Goal: Task Accomplishment & Management: Complete application form

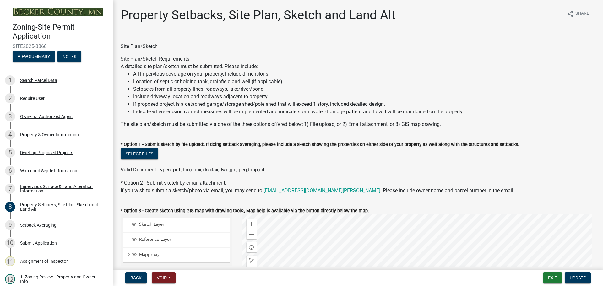
select select "7b13c63f-e699-4112-b373-98fbd28ec536"
select select "c101a5b4-6bb9-4f78-9b05-8a935d0e5ce5"
select select "b56a4575-9846-47cf-8067-c59a4853da22"
select select "12f785fb-c378-4b18-841c-21c73dc99083"
select select "e8ab2dc3-aa3f-46f3-9b4a-37eb25ad84af"
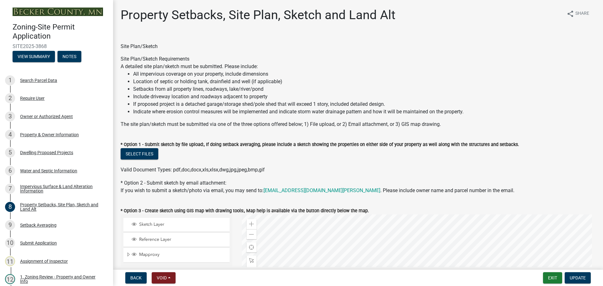
select select "27b2a8b4-abf6-463e-8c0c-7c5d2b4fe26f"
select select "5ad4ab64-b44e-481c-9000-9e5907aa74e1"
select select "e019de12-4845-45f2-ad10-5fb76eee0e55"
select select "c8b8ea71-7088-4e87-a493-7bc88cc2835b"
select select "133211ff-91ce-4a0a-9235-b48a7e2069a0"
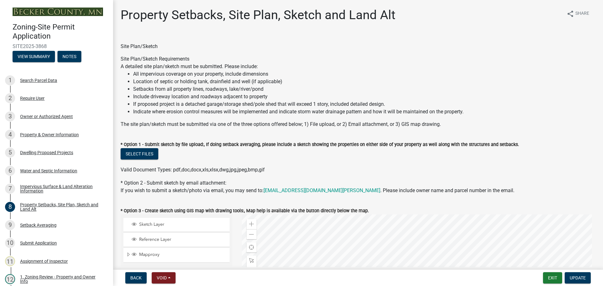
select select "f51aecae-0421-4f67-bd2d-0cff8a85c7cd"
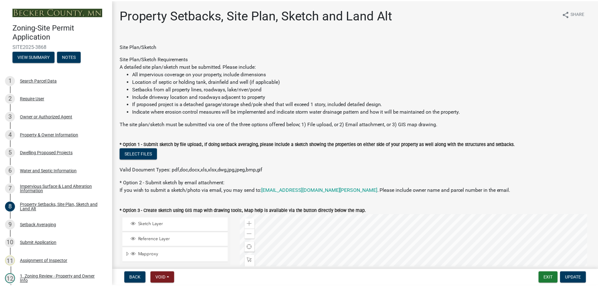
scroll to position [157, 0]
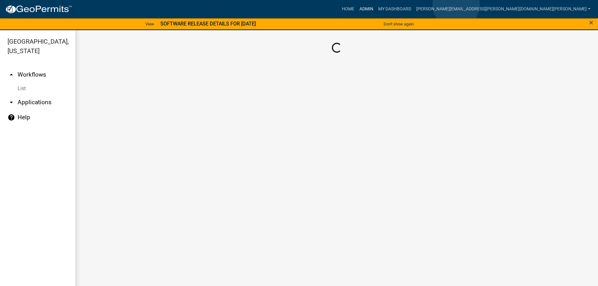
click at [376, 5] on link "Admin" at bounding box center [366, 9] width 19 height 12
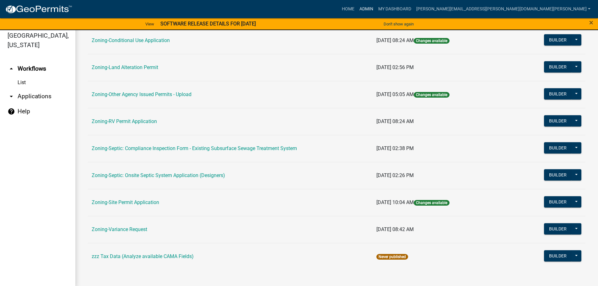
scroll to position [8, 0]
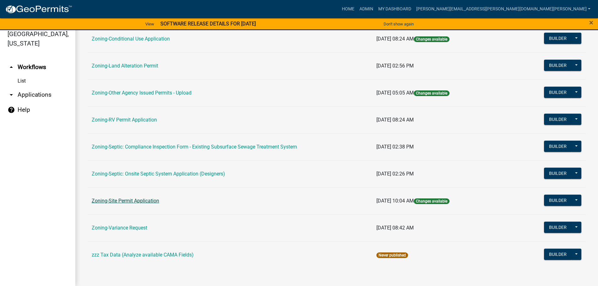
click at [121, 200] on link "Zoning-Site Permit Application" at bounding box center [125, 201] width 67 height 6
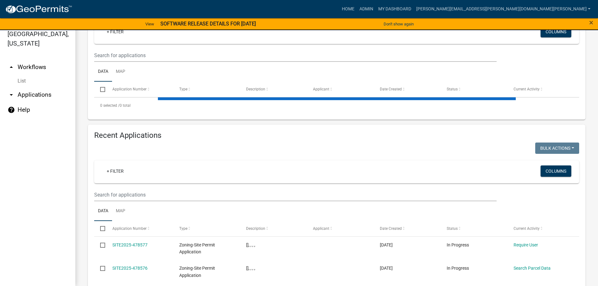
scroll to position [126, 0]
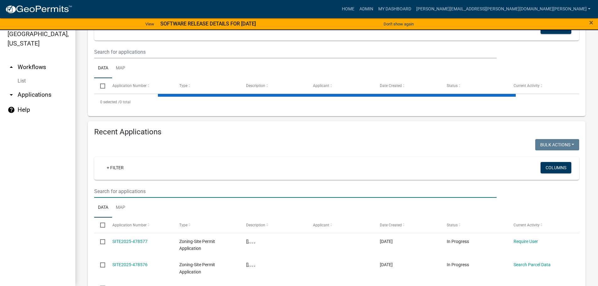
click at [141, 191] on input "text" at bounding box center [295, 191] width 402 height 13
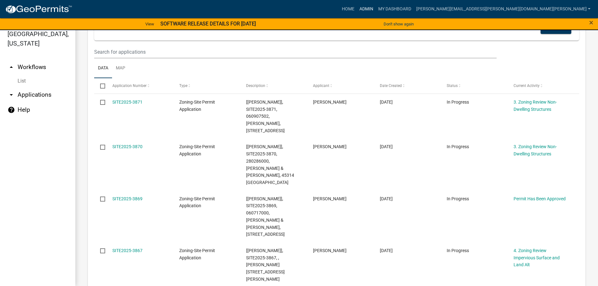
click at [376, 7] on link "Admin" at bounding box center [366, 9] width 19 height 12
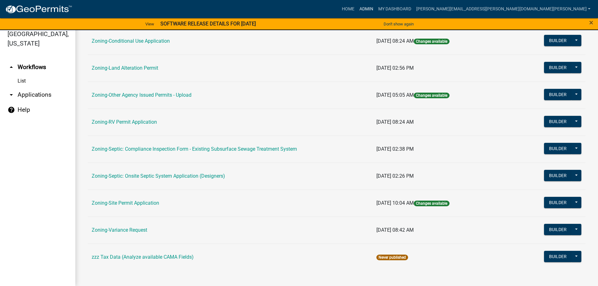
scroll to position [195, 0]
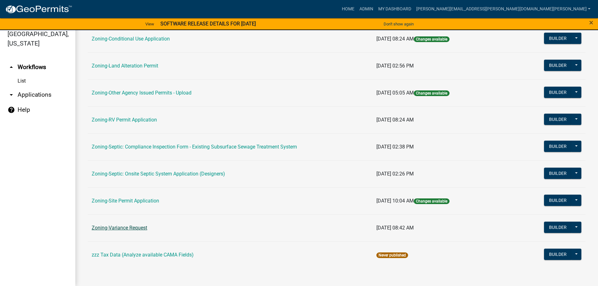
click at [118, 226] on link "Zoning-Variance Request" at bounding box center [120, 228] width 56 height 6
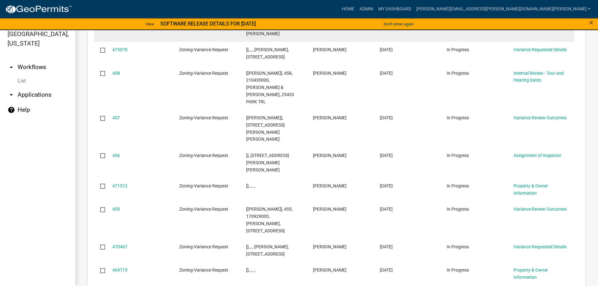
scroll to position [817, 0]
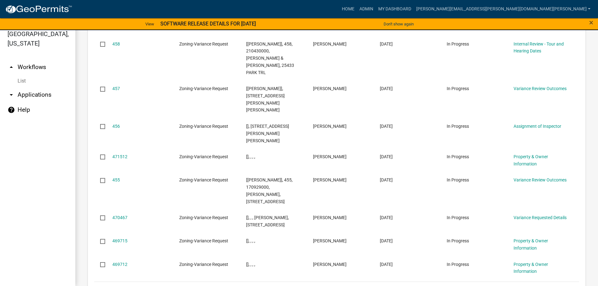
click at [511, 286] on link "2" at bounding box center [515, 289] width 8 height 7
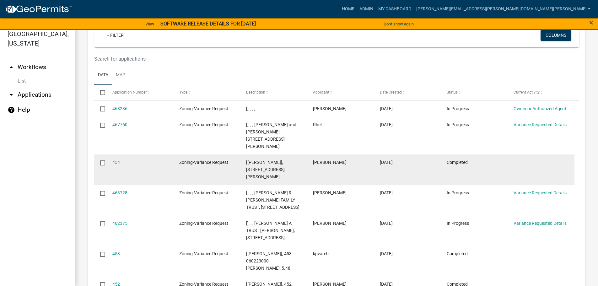
scroll to position [821, 0]
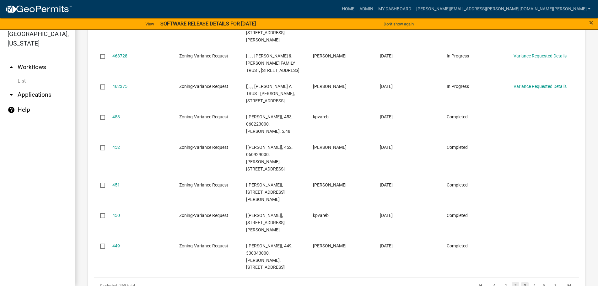
click at [521, 282] on link "3" at bounding box center [525, 285] width 8 height 7
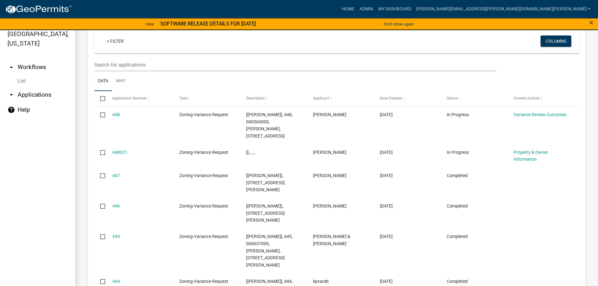
scroll to position [867, 0]
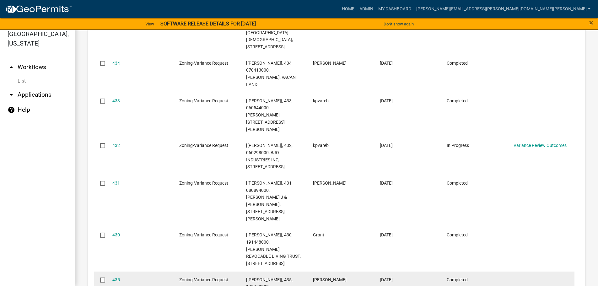
scroll to position [910, 0]
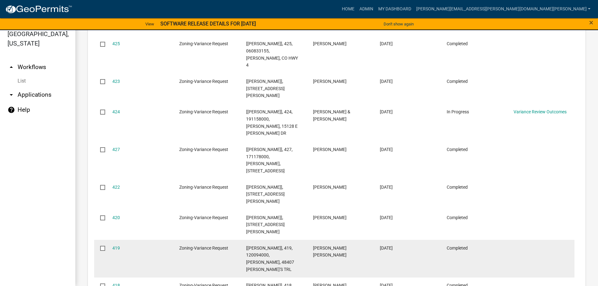
scroll to position [888, 0]
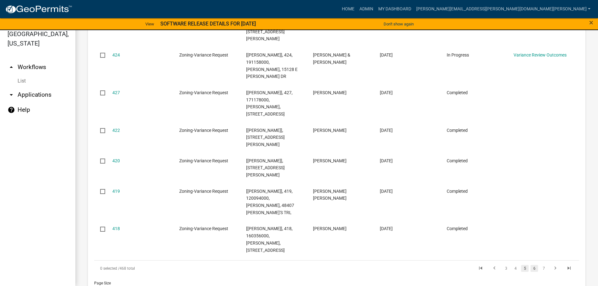
click at [530, 265] on link "6" at bounding box center [534, 268] width 8 height 7
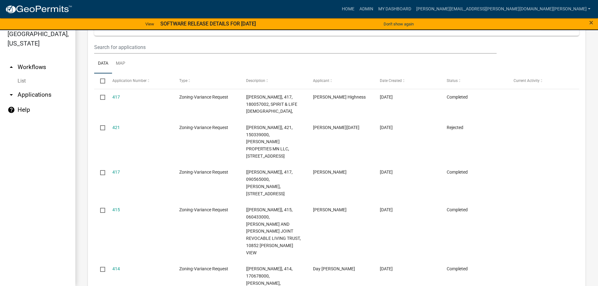
scroll to position [616, 0]
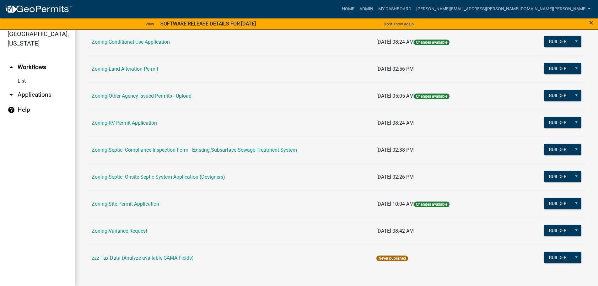
scroll to position [195, 0]
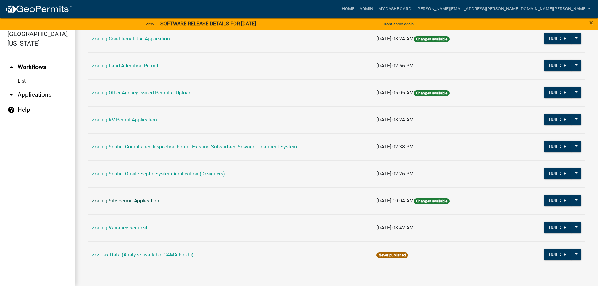
click at [128, 201] on link "Zoning-Site Permit Application" at bounding box center [125, 201] width 67 height 6
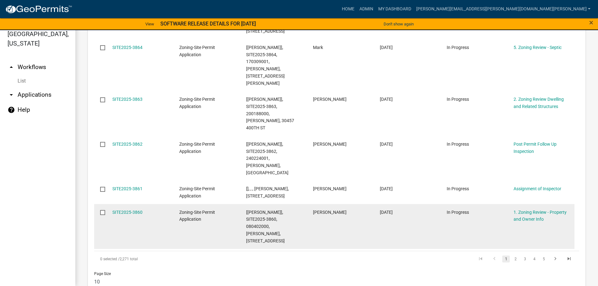
scroll to position [419, 0]
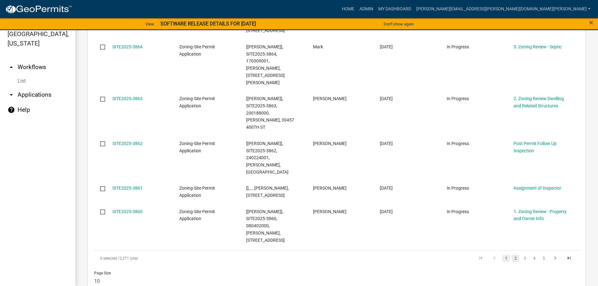
click at [511, 255] on link "2" at bounding box center [515, 258] width 8 height 7
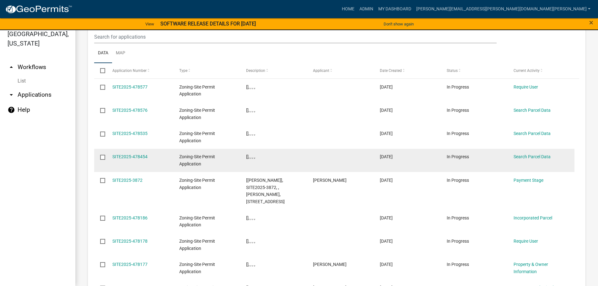
scroll to position [824, 0]
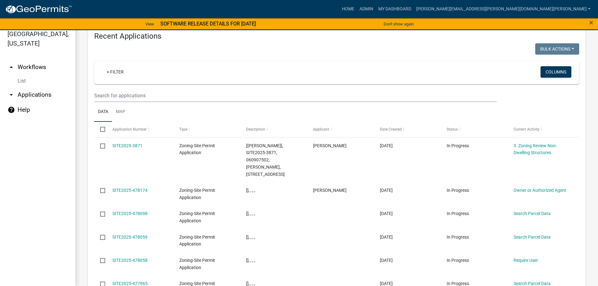
scroll to position [845, 0]
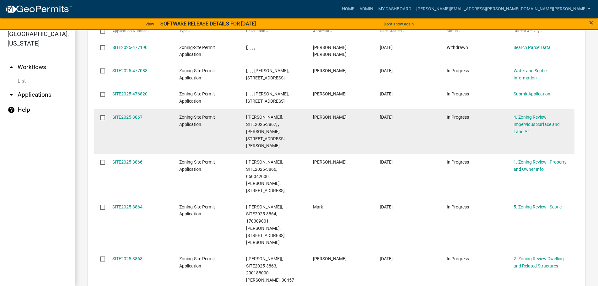
scroll to position [860, 0]
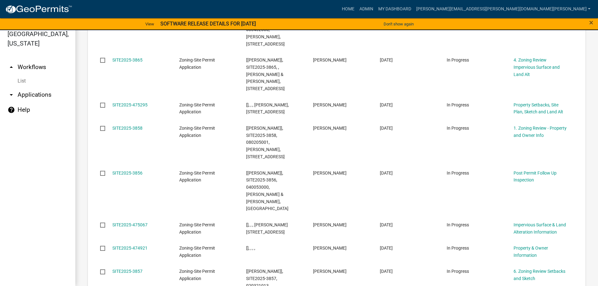
scroll to position [888, 0]
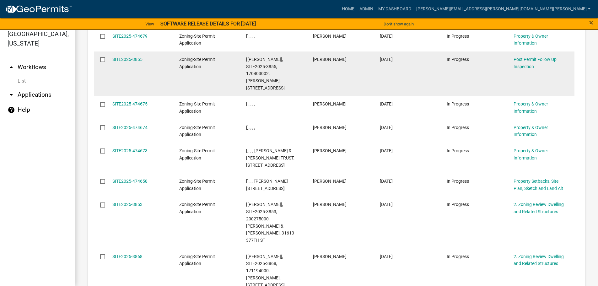
scroll to position [874, 0]
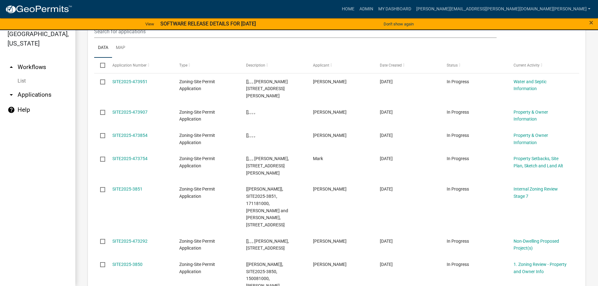
scroll to position [860, 0]
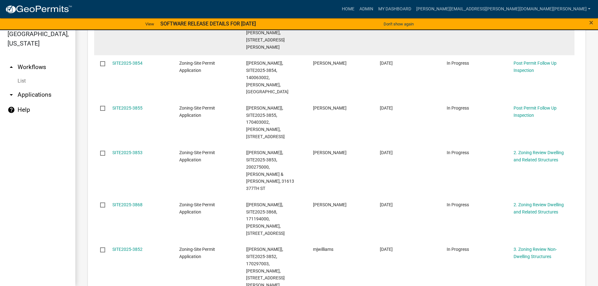
scroll to position [483, 0]
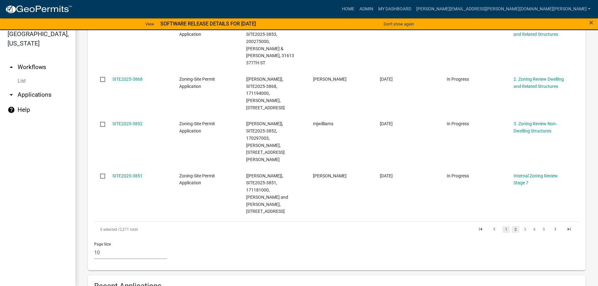
click at [502, 226] on link "1" at bounding box center [506, 229] width 8 height 7
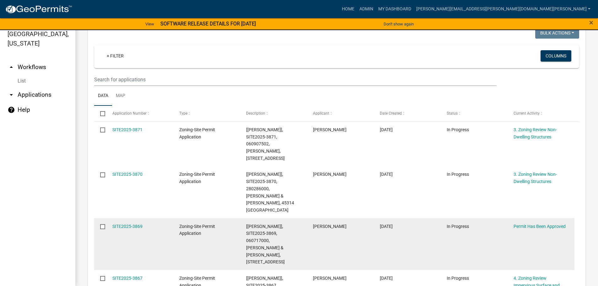
scroll to position [126, 0]
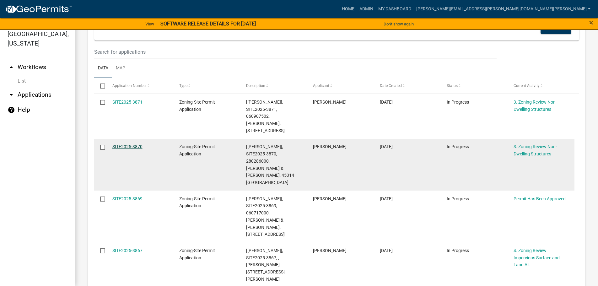
click at [134, 144] on link "SITE2025-3870" at bounding box center [127, 146] width 30 height 5
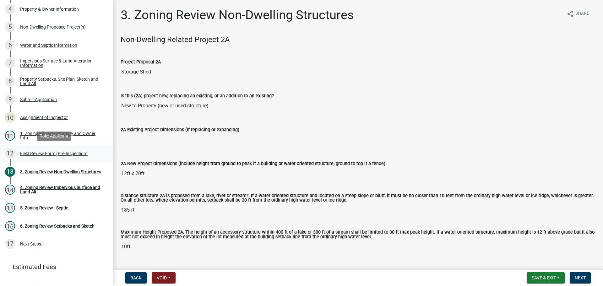
click at [37, 150] on div "12 Field Review Form (Pre-Inspection)" at bounding box center [54, 153] width 98 height 10
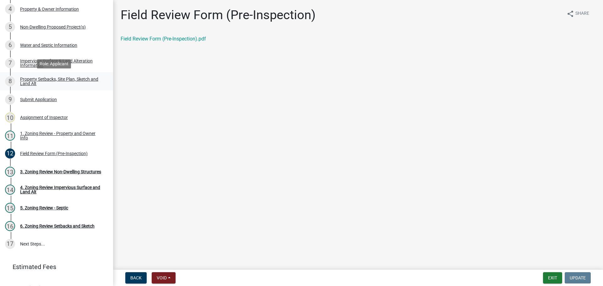
drag, startPoint x: 56, startPoint y: 79, endPoint x: 58, endPoint y: 83, distance: 4.2
click at [56, 79] on div "Property Setbacks, Site Plan, Sketch and Land Alt" at bounding box center [61, 81] width 83 height 9
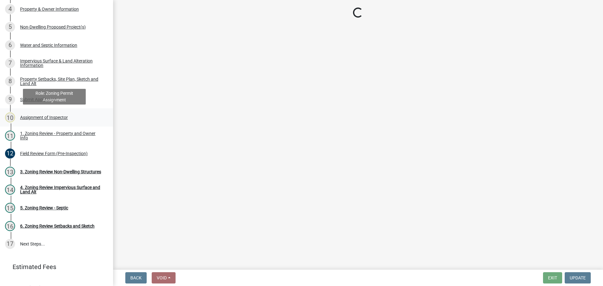
select select "7b13c63f-e699-4112-b373-98fbd28ec536"
select select "aa2b21ab-d587-47b4-a4c0-c990792e1f02"
select select "b56a4575-9846-47cf-8067-c59a4853da22"
select select "b9185151-7fec-488a-a719-f11a93338dbd"
select select "e8ab2dc3-aa3f-46f3-9b4a-37eb25ad84af"
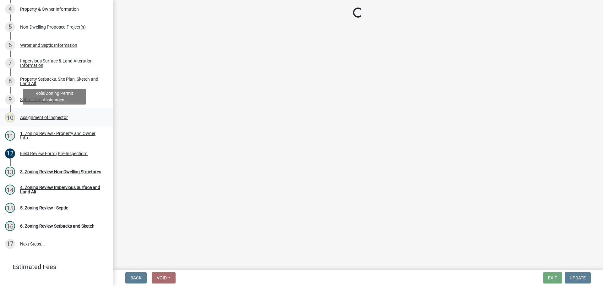
select select "27b2a8b4-abf6-463e-8c0c-7c5d2b4fe26f"
select select "b98836ba-4715-455d-97ab-be9a9df498a8"
select select "d61e3758-d187-40af-a435-5e09c3f3d509"
select select "c8b8ea71-7088-4e87-a493-7bc88cc2835b"
select select "133211ff-91ce-4a0a-9235-b48a7e2069a0"
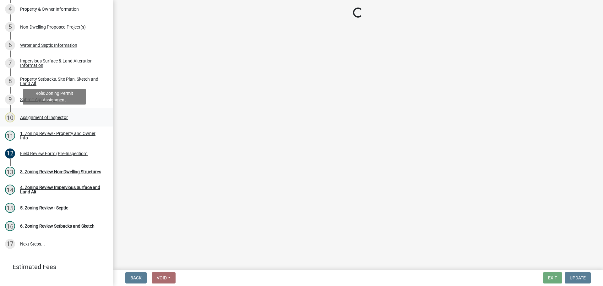
select select "19d13e65-c93d-443e-910a-7a17299544cc"
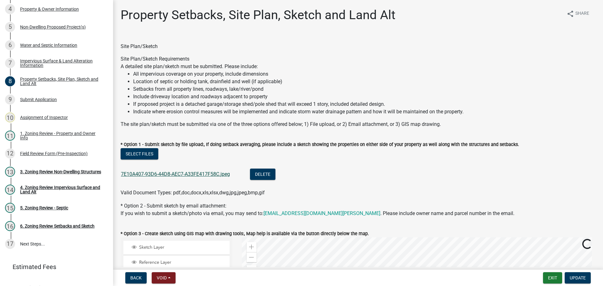
click at [197, 172] on link "7E10A407-93D6-44D8-AEC7-A33FE417F58C.jpeg" at bounding box center [175, 174] width 109 height 6
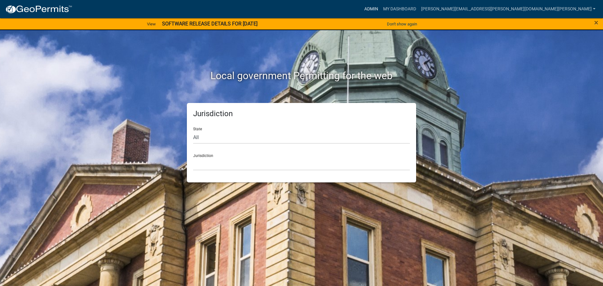
click at [380, 6] on link "Admin" at bounding box center [371, 9] width 19 height 12
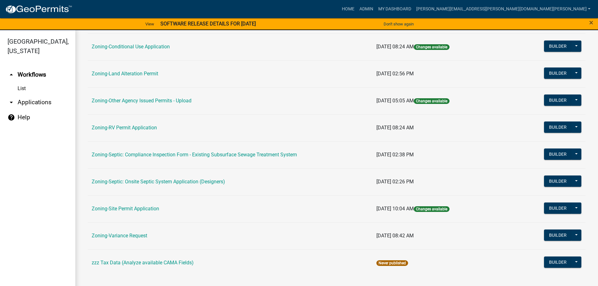
scroll to position [195, 0]
click at [134, 207] on link "Zoning-Site Permit Application" at bounding box center [125, 208] width 67 height 6
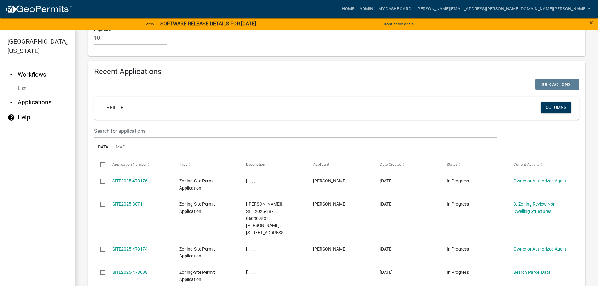
scroll to position [817, 0]
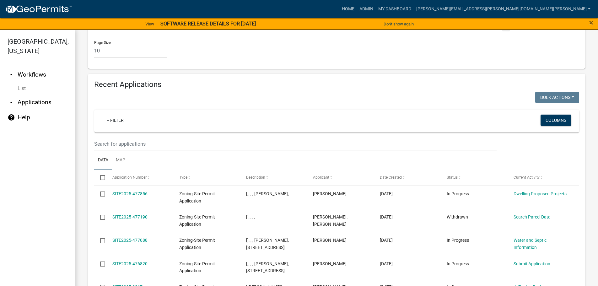
scroll to position [645, 0]
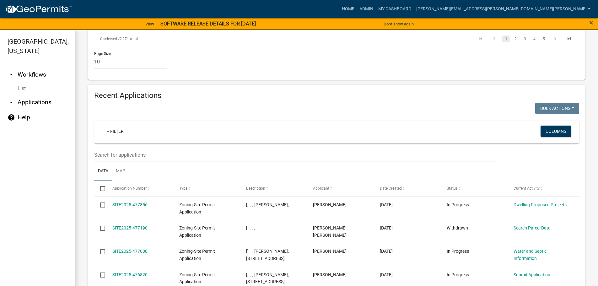
click at [137, 148] on input "text" at bounding box center [295, 154] width 402 height 13
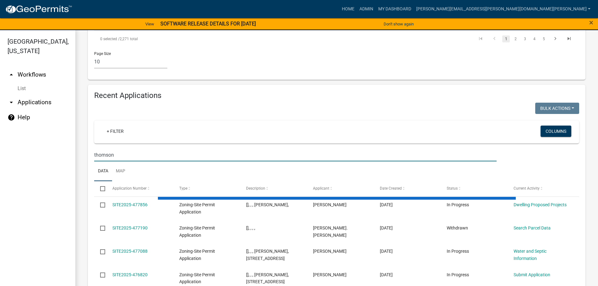
type input "thomson"
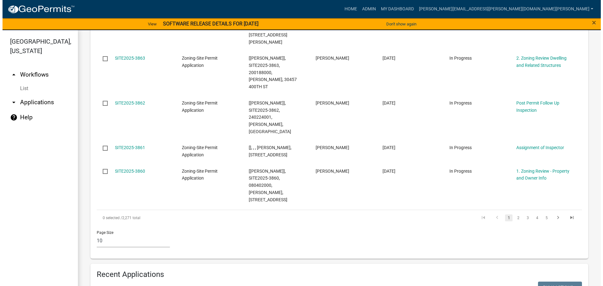
scroll to position [426, 0]
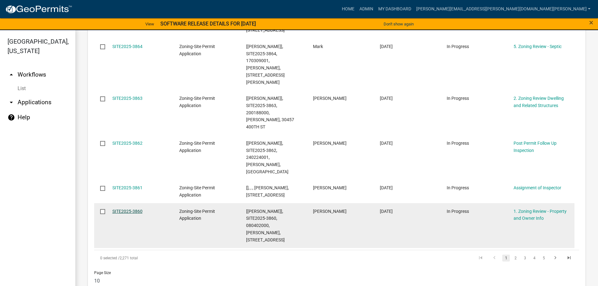
click at [125, 209] on link "SITE2025-3860" at bounding box center [127, 211] width 30 height 5
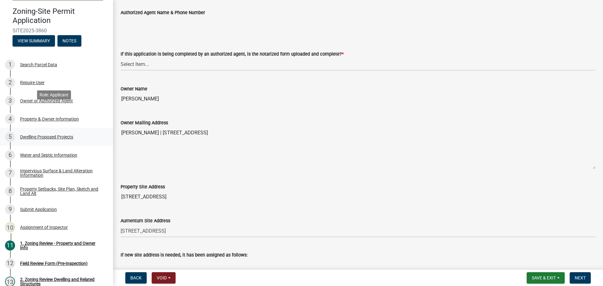
scroll to position [31, 0]
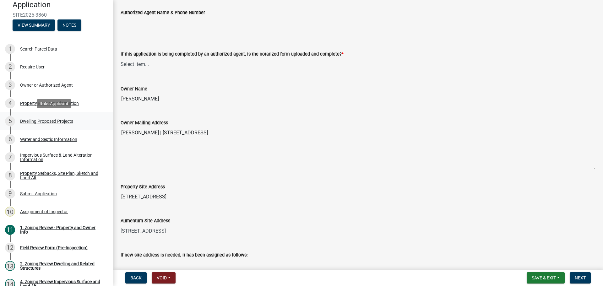
click at [61, 119] on div "Dwelling Proposed Projects" at bounding box center [46, 121] width 53 height 4
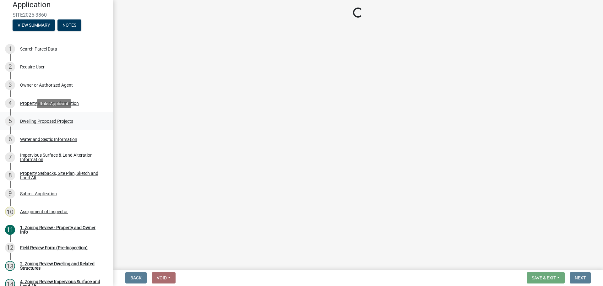
select select "5b8abcc6-67f7-49fb-8f25-c295ccc2b339"
select select "ba56d9f6-ced5-4c38-bdcc-33bfa85ac6de"
select select "59a6fdaa-56b6-4bcd-87b7-d867a7d784e6"
select select "0335f861-ace8-4286-9a22-f4eddda41bd9"
select select "e5b6e178-1d4e-46f3-8fba-19f7851c487a"
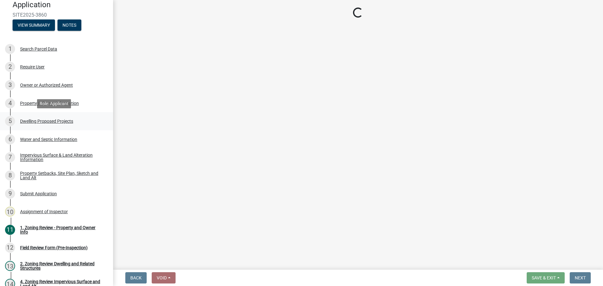
select select "744d8552-d7ef-4cf1-b465-42901748f06c"
select select "b63d75fc-5f3c-4949-bc5e-b7a1b42903a6"
select select "638dddef-31f4-4d73-b0b5-0ffc7b344434"
select select "43dc438e-12cf-4fa6-b4ef-a236ffc627d7"
select select "8786fdd2-7f96-462d-8069-e958fae6b9a0"
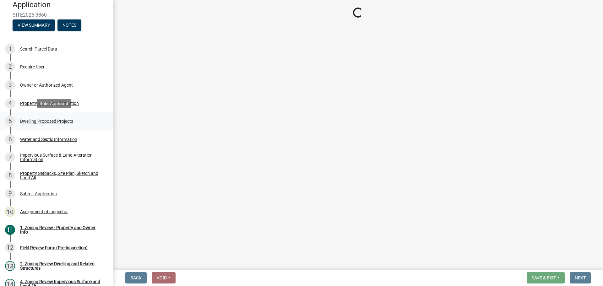
select select "59dc9cee-723e-448c-a454-fe3238b55aba"
select select "75cb6c0c-1bab-4101-a7ce-eb87cbd598c1"
select select "c9167b10-c8af-43f1-9f68-16f8bce45d4f"
select select "ccffca41-e831-49b7-aa82-b1e91cc22ff5"
select select "107cbe59-677b-44f2-96fc-816b282ebb79"
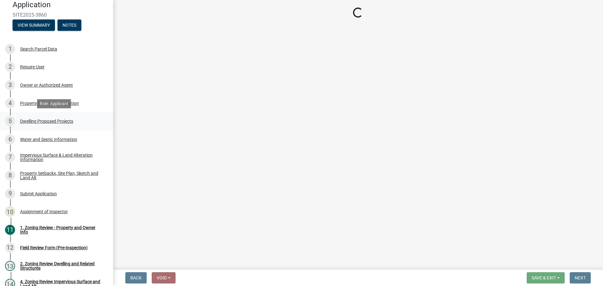
select select "f1d8ab9f-3049-45ab-b225-68f6b4f5b1c8"
select select "618e099e-dad[DEMOGRAPHIC_DATA]-49b1-93ea-c38b52b98b82"
select select "ec305202-ae01-487b-b5e4-3a5aacc1e384"
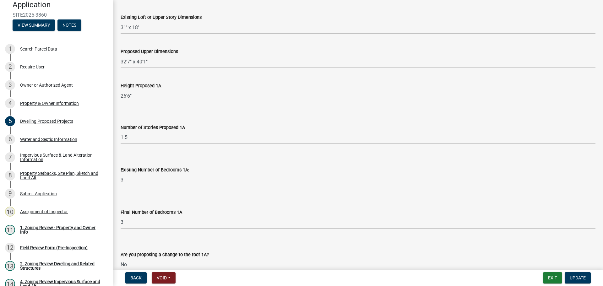
scroll to position [439, 0]
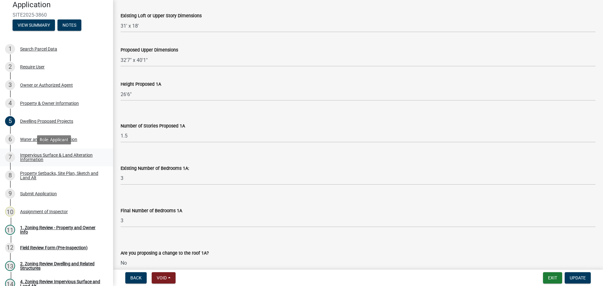
click at [42, 152] on div "7 Impervious Surface & Land Alteration Information" at bounding box center [54, 157] width 98 height 10
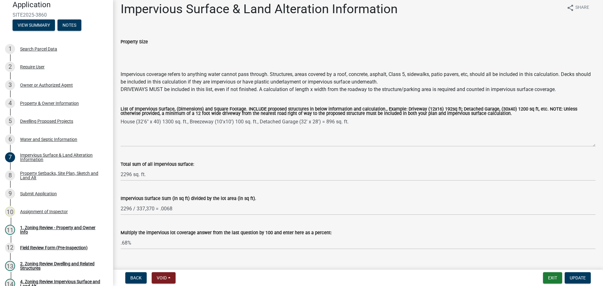
scroll to position [0, 0]
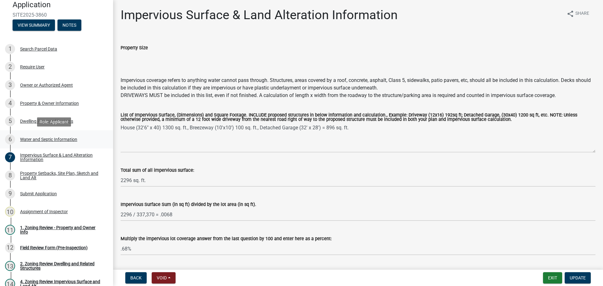
click at [55, 137] on div "Water and Septic Information" at bounding box center [48, 139] width 57 height 4
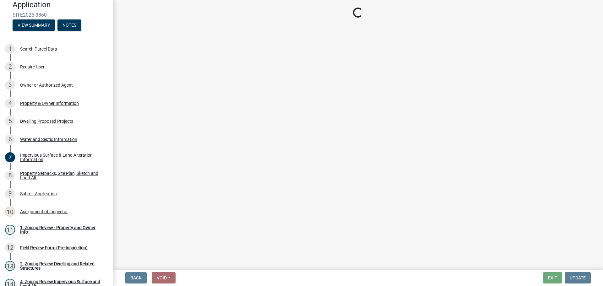
select select "9c51a48b-0bee-4836-8d5c-beab6e77ad2a"
select select "f3b2b20d-722a-45c9-937d-ba31bc47848e"
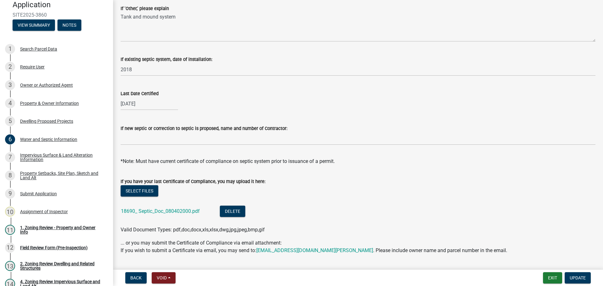
scroll to position [157, 0]
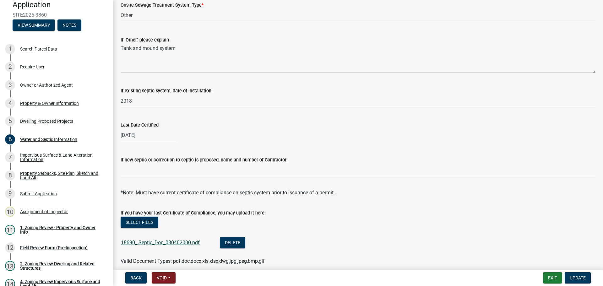
click at [179, 241] on link "18690_ Septic_Doc_080402000.pdf" at bounding box center [160, 242] width 79 height 6
click at [173, 241] on link "18690_ Septic_Doc_080402000.pdf" at bounding box center [160, 242] width 79 height 6
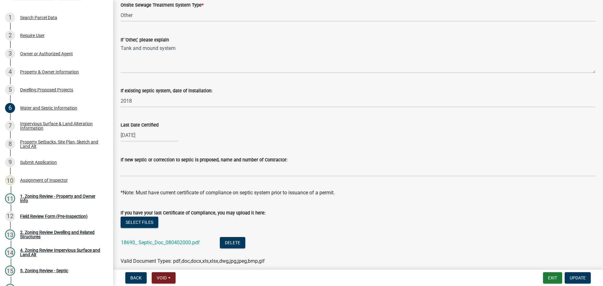
drag, startPoint x: 243, startPoint y: 27, endPoint x: 215, endPoint y: 1, distance: 38.2
click at [240, 19] on wm-data-entity-input "Onsite Sewage Treatment System Type * Select Item... No existing or proposed se…" at bounding box center [358, 6] width 474 height 42
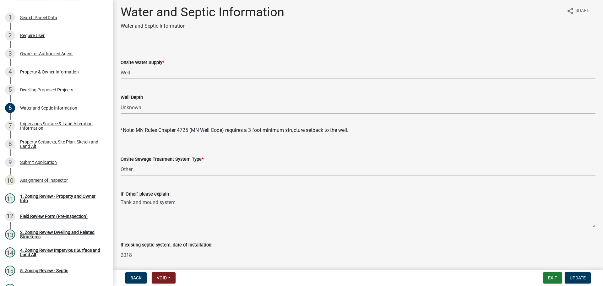
scroll to position [0, 0]
